Goal: Transaction & Acquisition: Purchase product/service

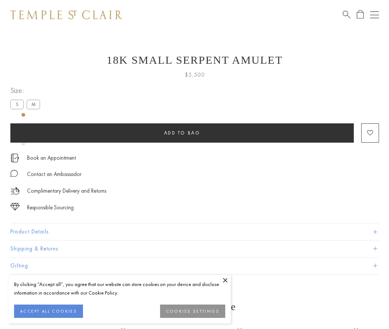
scroll to position [30, 0]
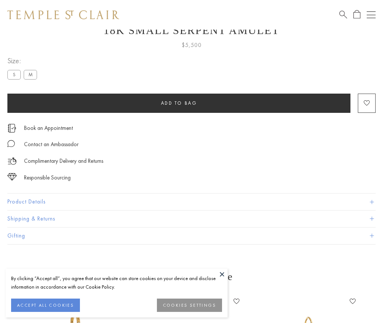
click at [179, 103] on span "Add to bag" at bounding box center [179, 103] width 36 height 6
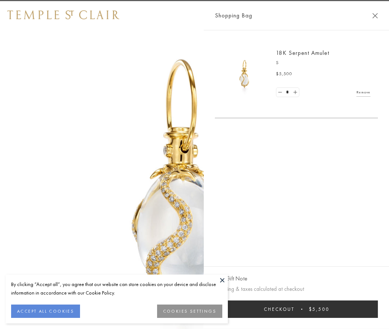
click at [301, 309] on button "Checkout $5,500" at bounding box center [296, 308] width 163 height 17
